Goal: Navigation & Orientation: Find specific page/section

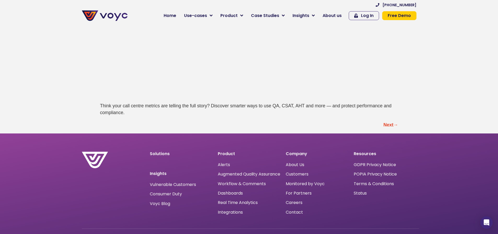
scroll to position [1622, 0]
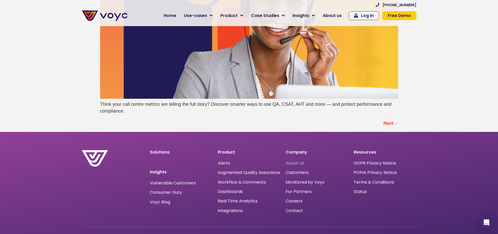
click at [297, 163] on span "About Us" at bounding box center [295, 163] width 19 height 0
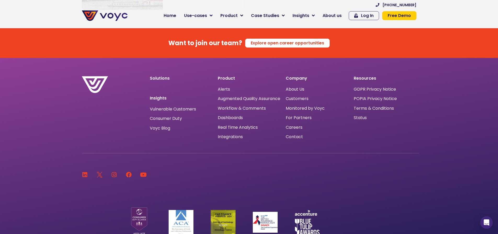
scroll to position [3400, 0]
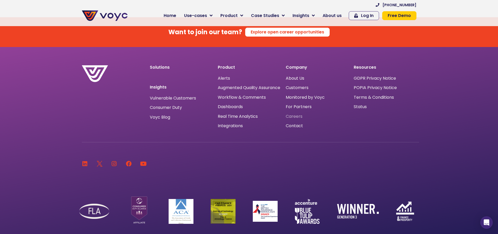
click at [294, 117] on span "Careers" at bounding box center [294, 117] width 17 height 0
click at [291, 117] on span "Careers" at bounding box center [294, 117] width 17 height 0
